Goal: Browse casually

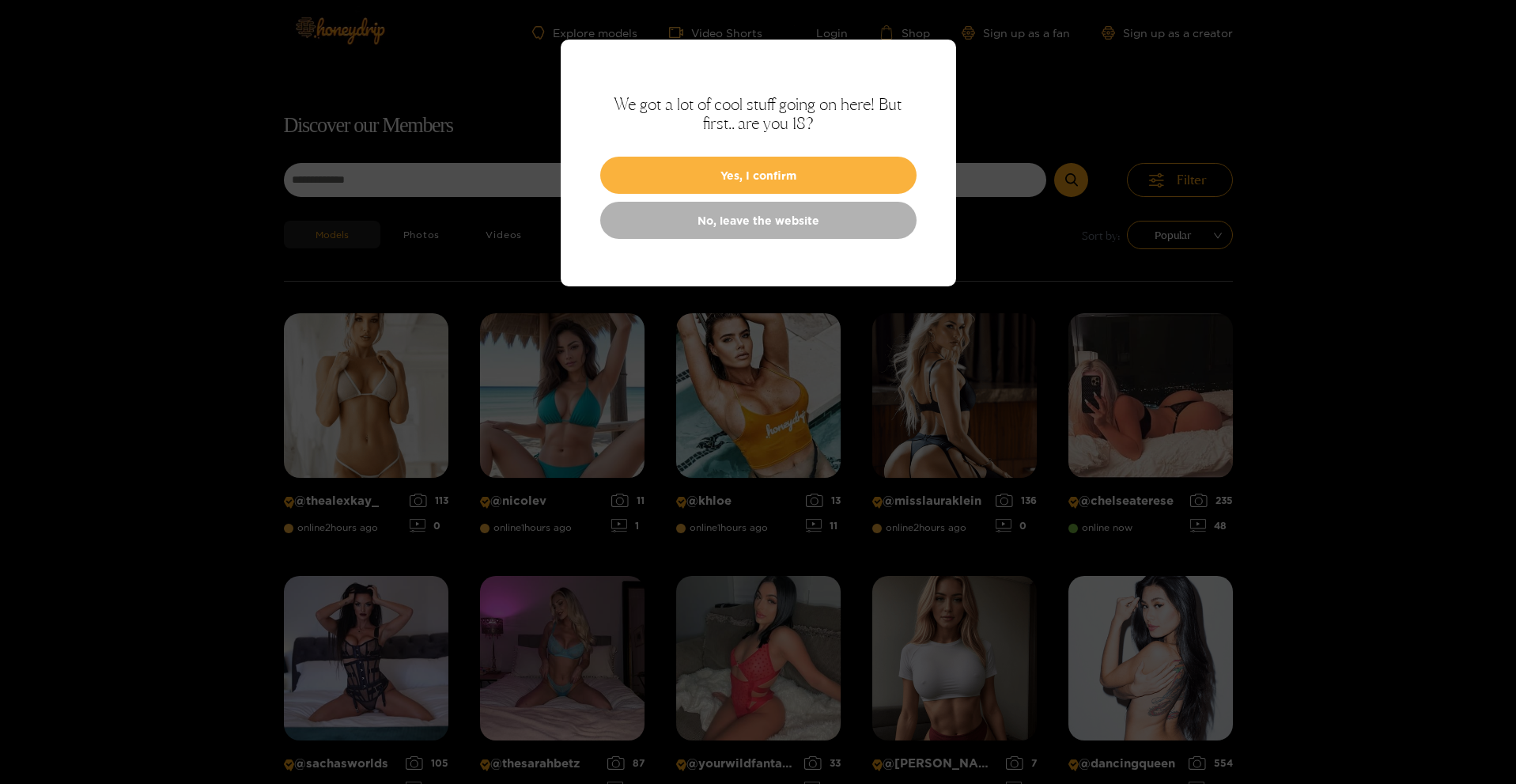
scroll to position [101, 0]
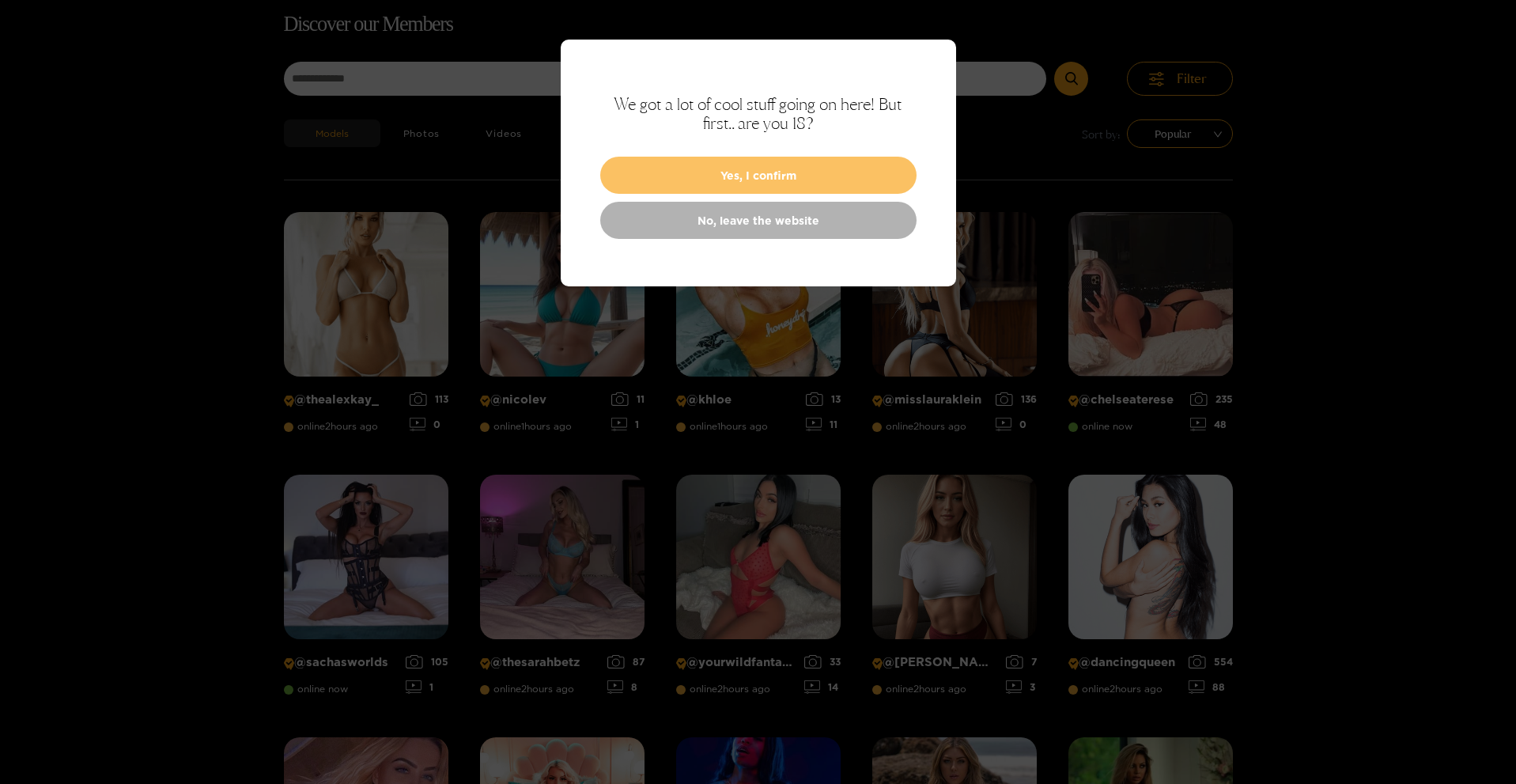
click at [761, 171] on button "Yes, I confirm" at bounding box center [759, 175] width 316 height 37
